Goal: Entertainment & Leisure: Browse casually

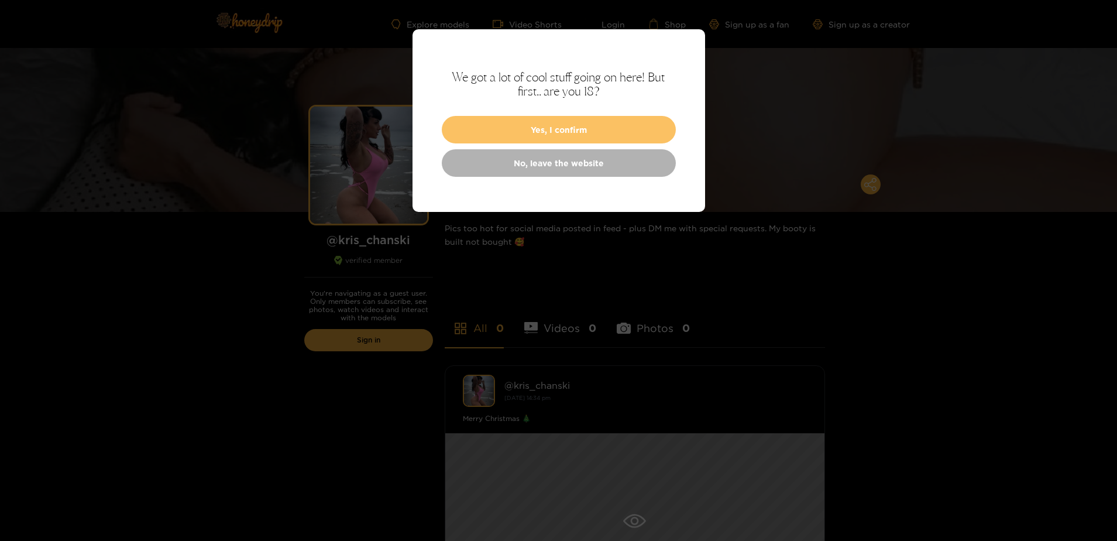
click at [515, 130] on button "Yes, I confirm" at bounding box center [559, 130] width 234 height 28
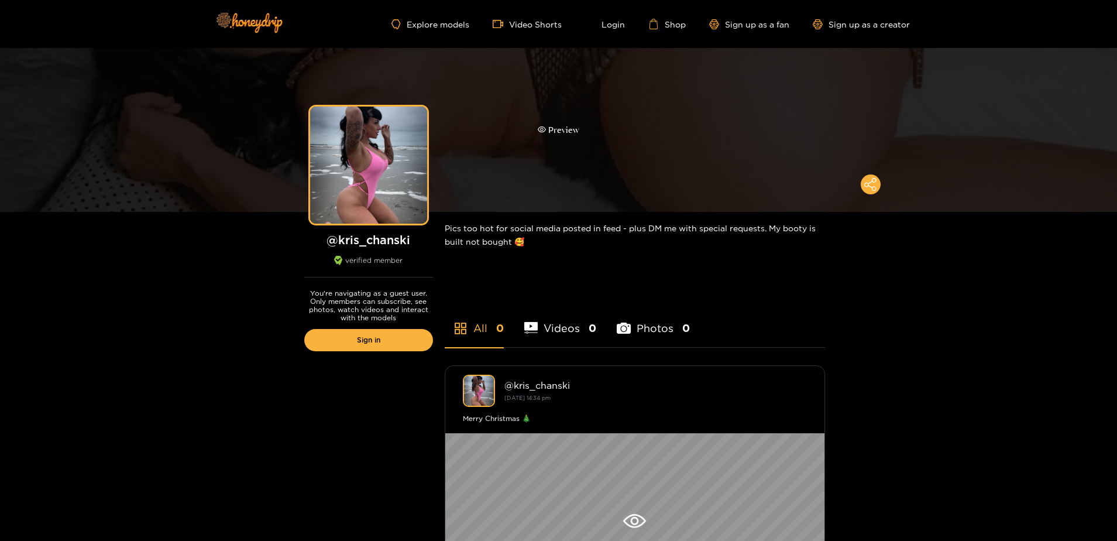
click at [554, 131] on div "Preview" at bounding box center [559, 129] width 42 height 13
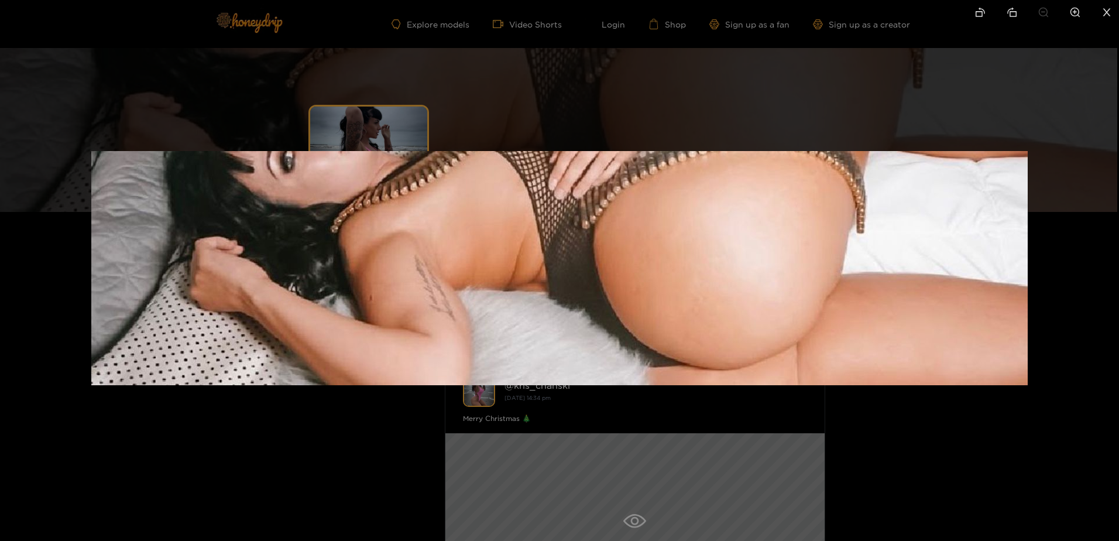
click at [583, 82] on div at bounding box center [559, 270] width 1119 height 541
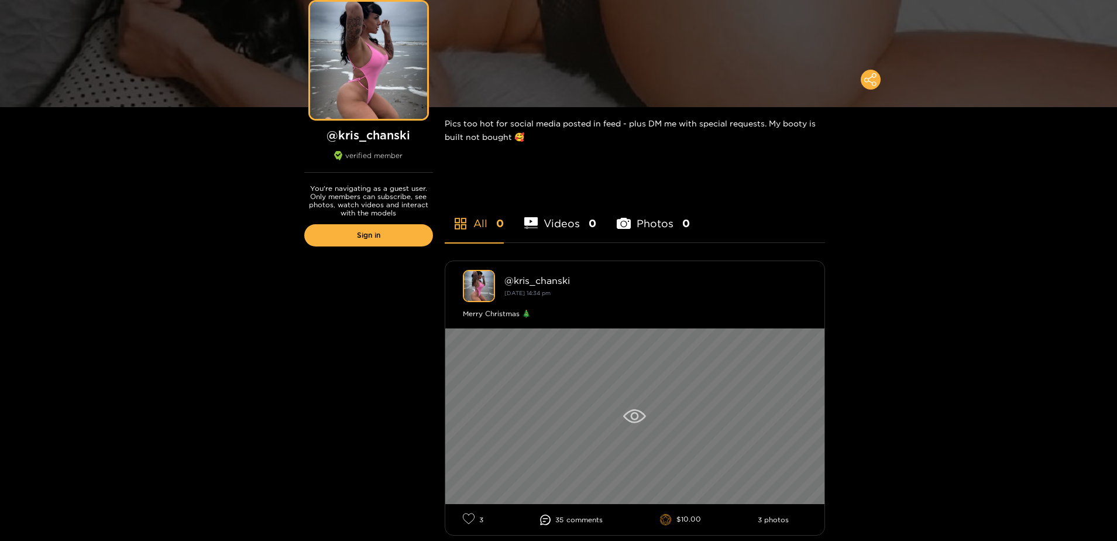
scroll to position [176, 0]
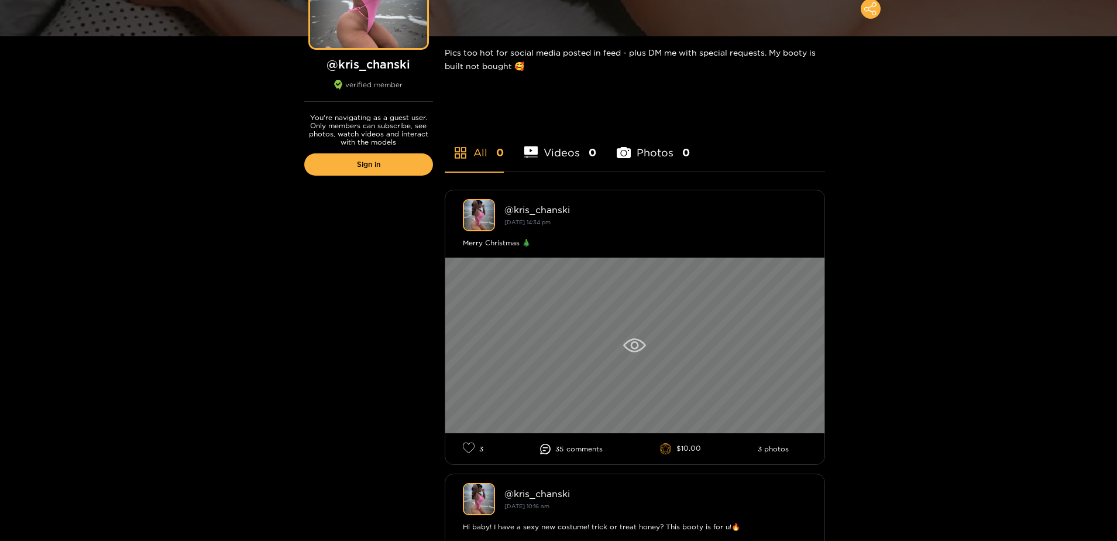
click at [596, 332] on div at bounding box center [634, 345] width 379 height 176
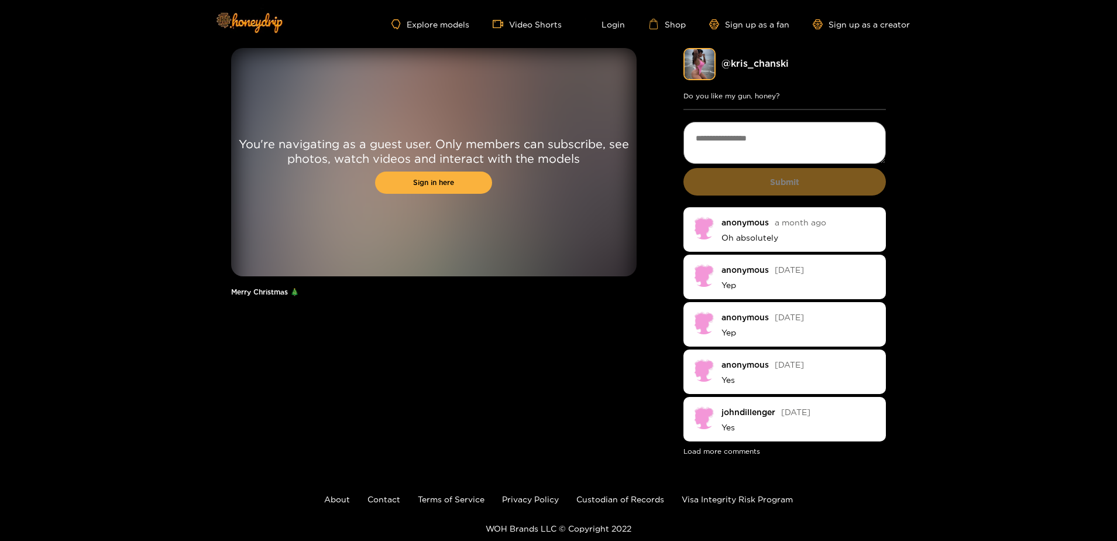
click at [139, 284] on div "You're navigating as a guest user. Only members can subscribe, see photos, watc…" at bounding box center [558, 253] width 1117 height 410
click at [321, 359] on div "You're navigating as a guest user. Only members can subscribe, see photos, watc…" at bounding box center [434, 253] width 406 height 410
drag, startPoint x: 164, startPoint y: 126, endPoint x: 154, endPoint y: 112, distance: 17.2
click at [155, 113] on div "You're navigating as a guest user. Only members can subscribe, see photos, watc…" at bounding box center [558, 253] width 1117 height 410
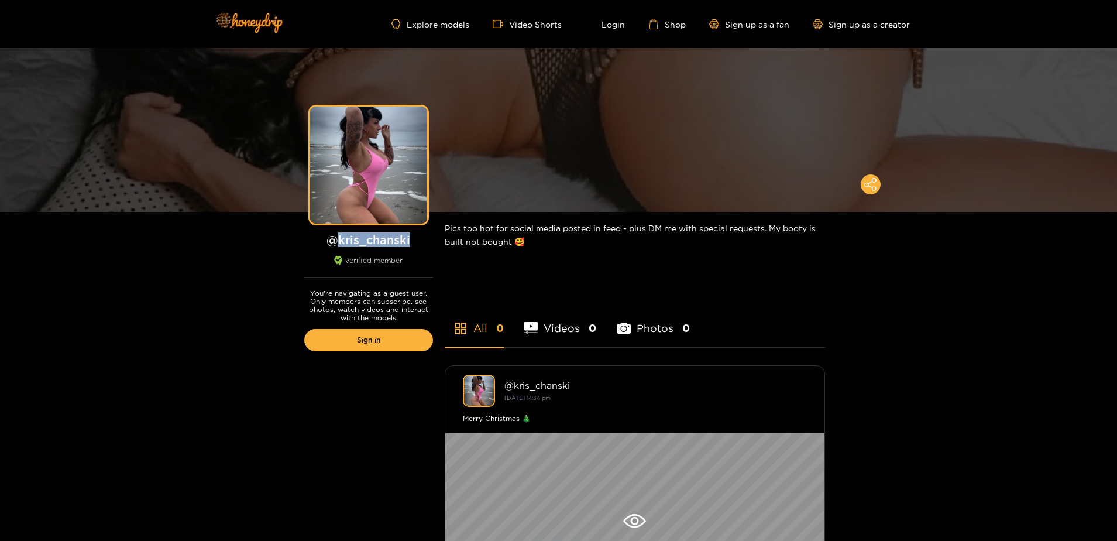
drag, startPoint x: 411, startPoint y: 240, endPoint x: 338, endPoint y: 235, distance: 73.3
click at [338, 235] on h1 "@ kris_chanski" at bounding box center [368, 239] width 129 height 15
copy h1 "kris_chanski"
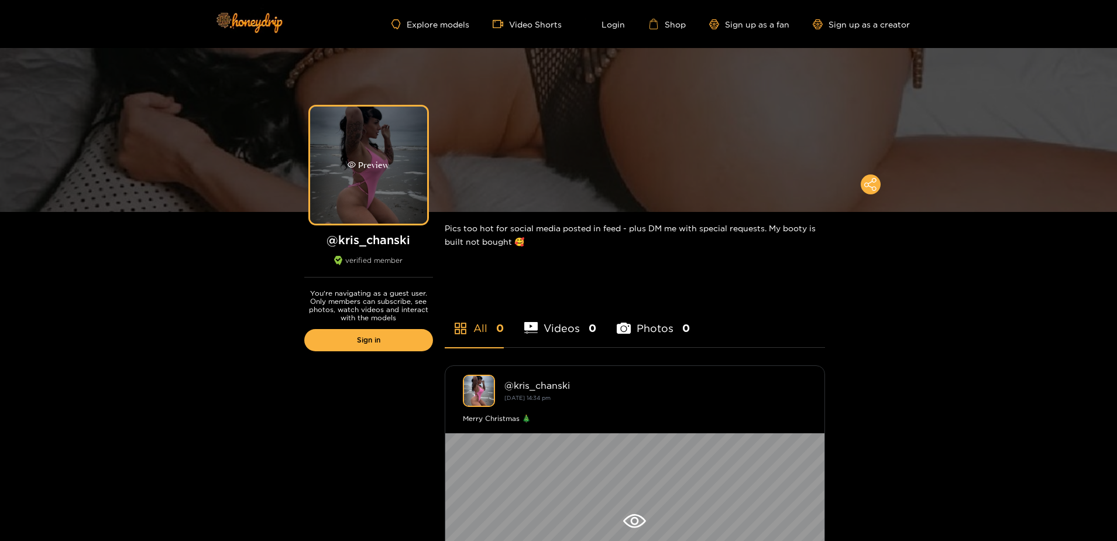
click at [379, 176] on div "Preview" at bounding box center [368, 165] width 117 height 117
